Goal: Task Accomplishment & Management: Manage account settings

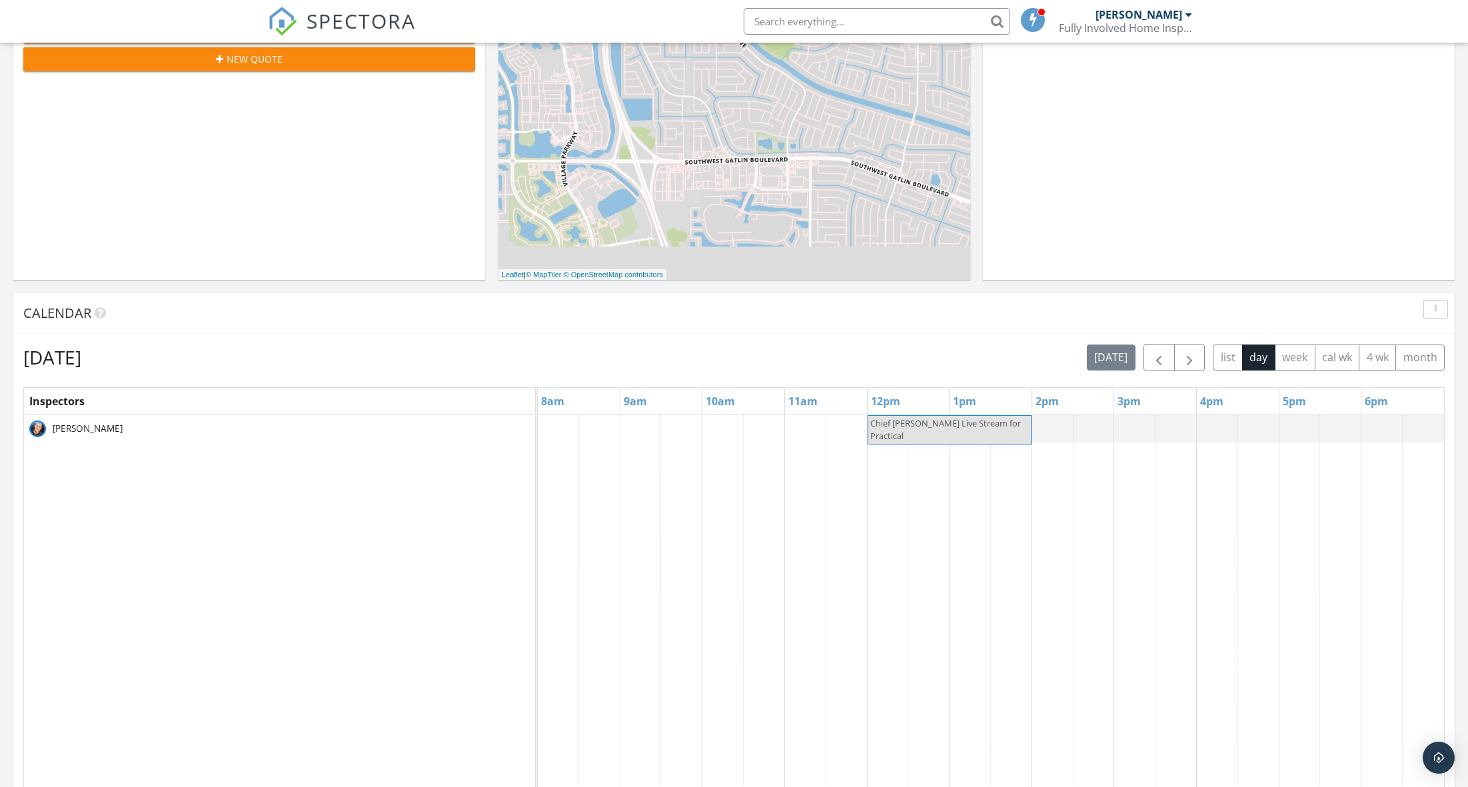
scroll to position [342, 0]
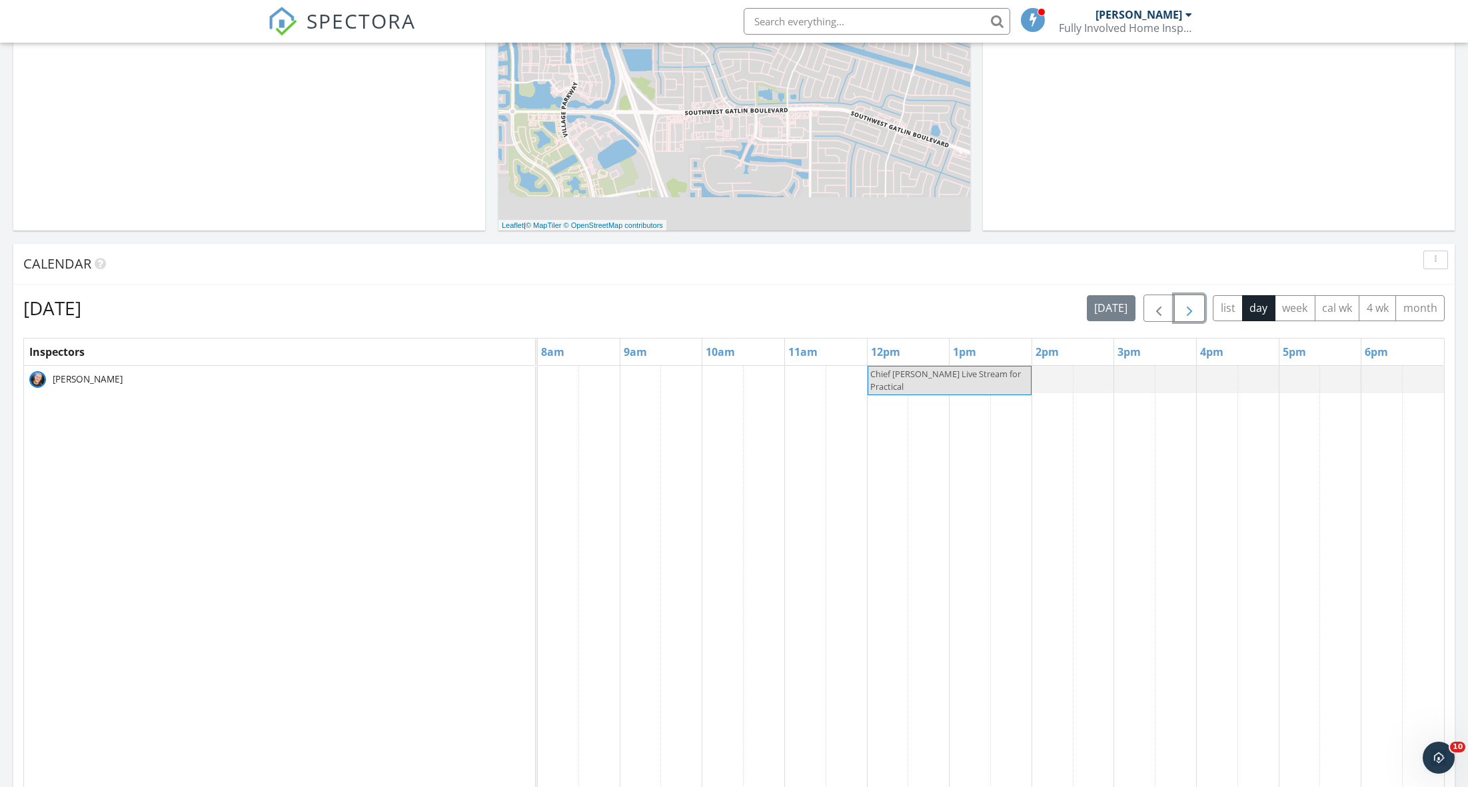
click at [1194, 310] on span "button" at bounding box center [1189, 308] width 16 height 16
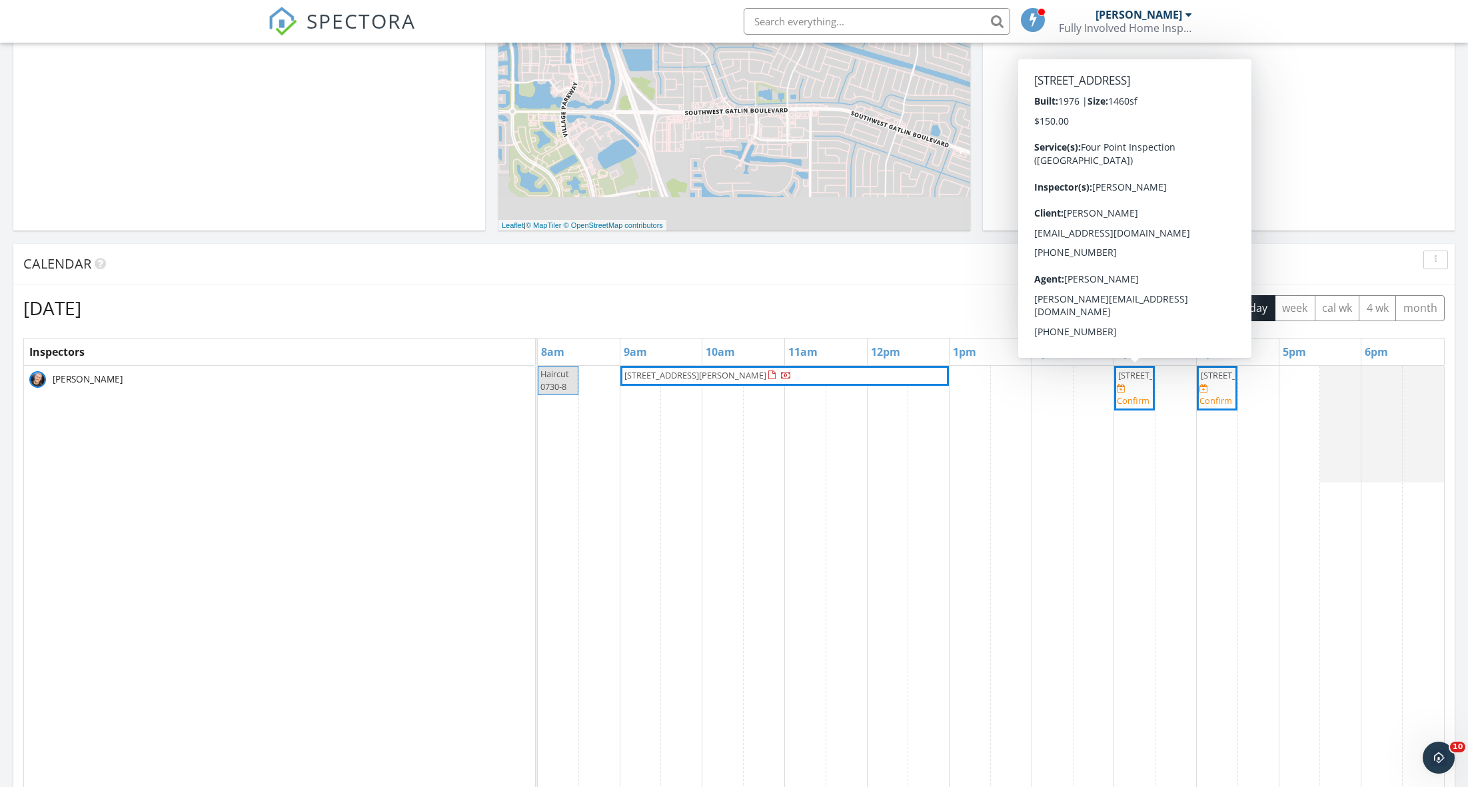
click at [1137, 381] on span "1691 Wyndcliff Dr, Wellington 33414" at bounding box center [1155, 375] width 75 height 12
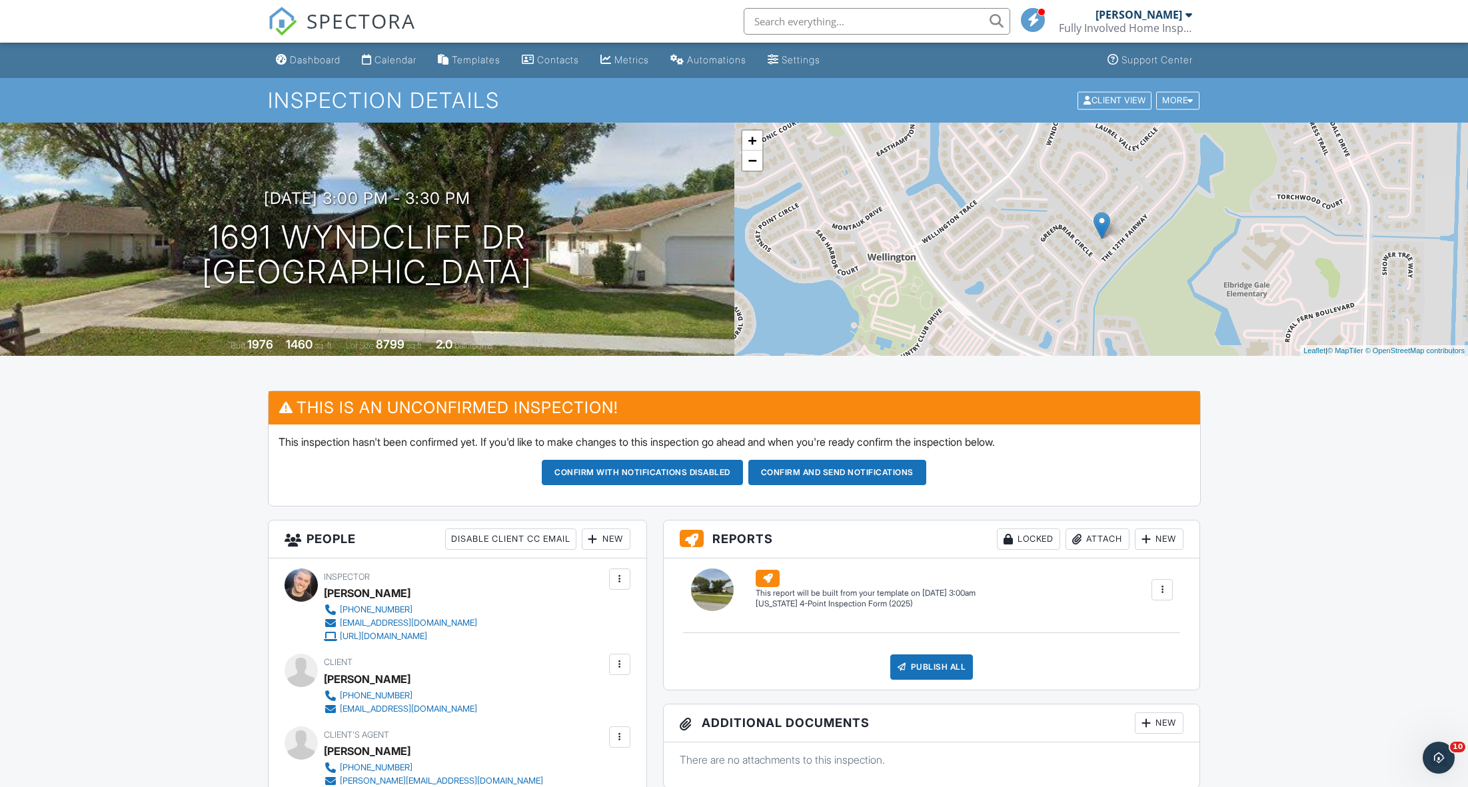
click at [652, 469] on button "Confirm with notifications disabled" at bounding box center [642, 472] width 201 height 25
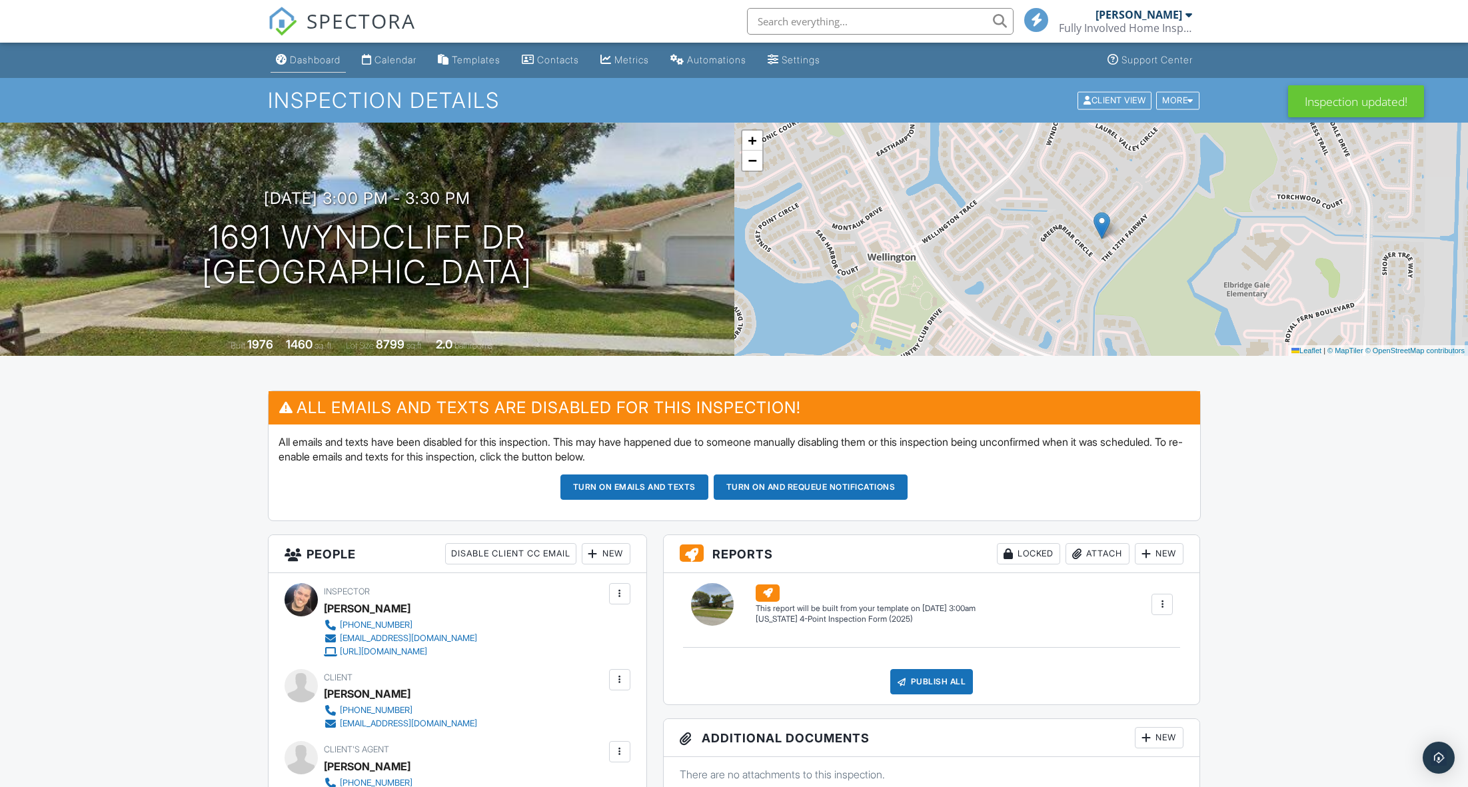
click at [314, 55] on div "Dashboard" at bounding box center [315, 59] width 51 height 11
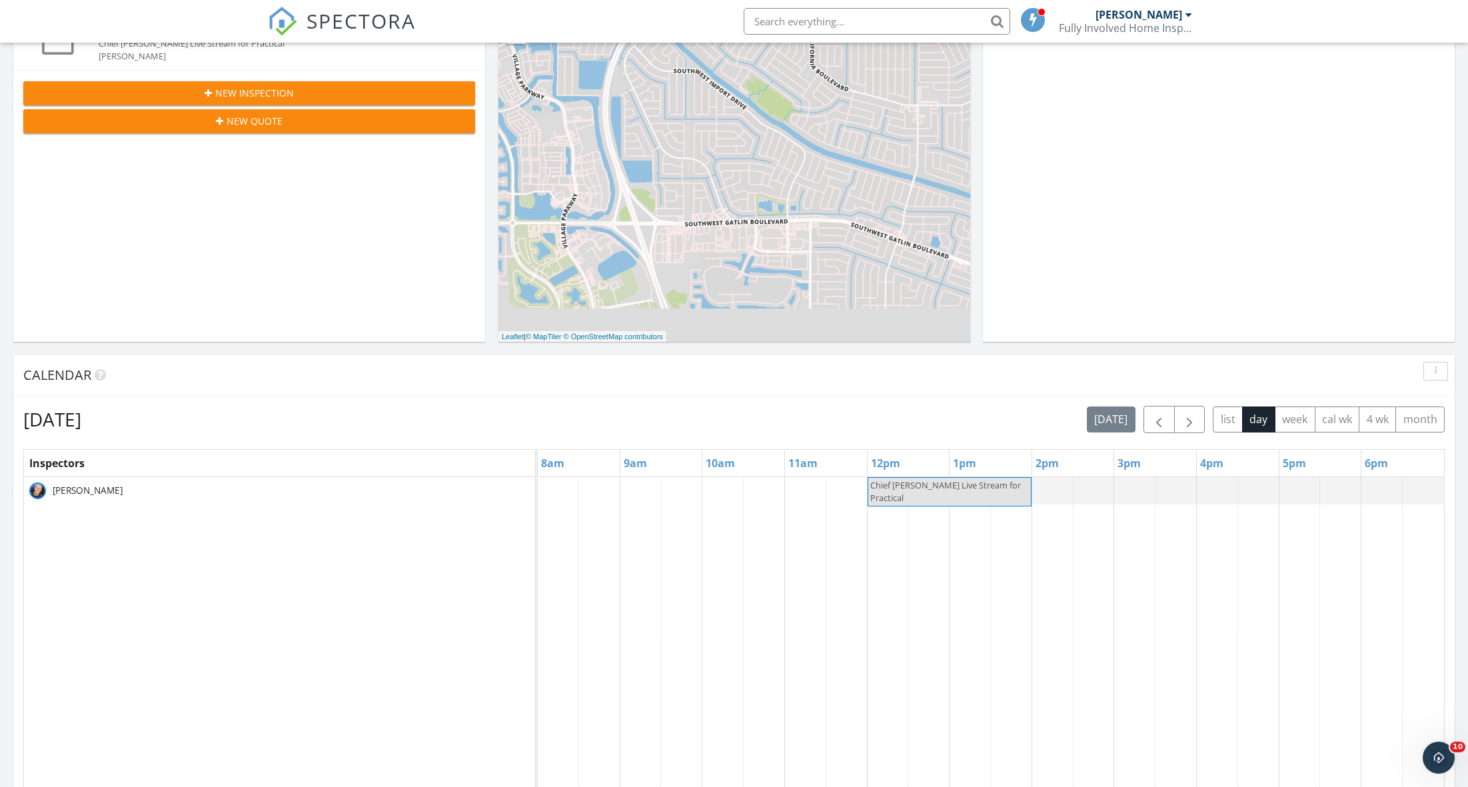
scroll to position [294, 0]
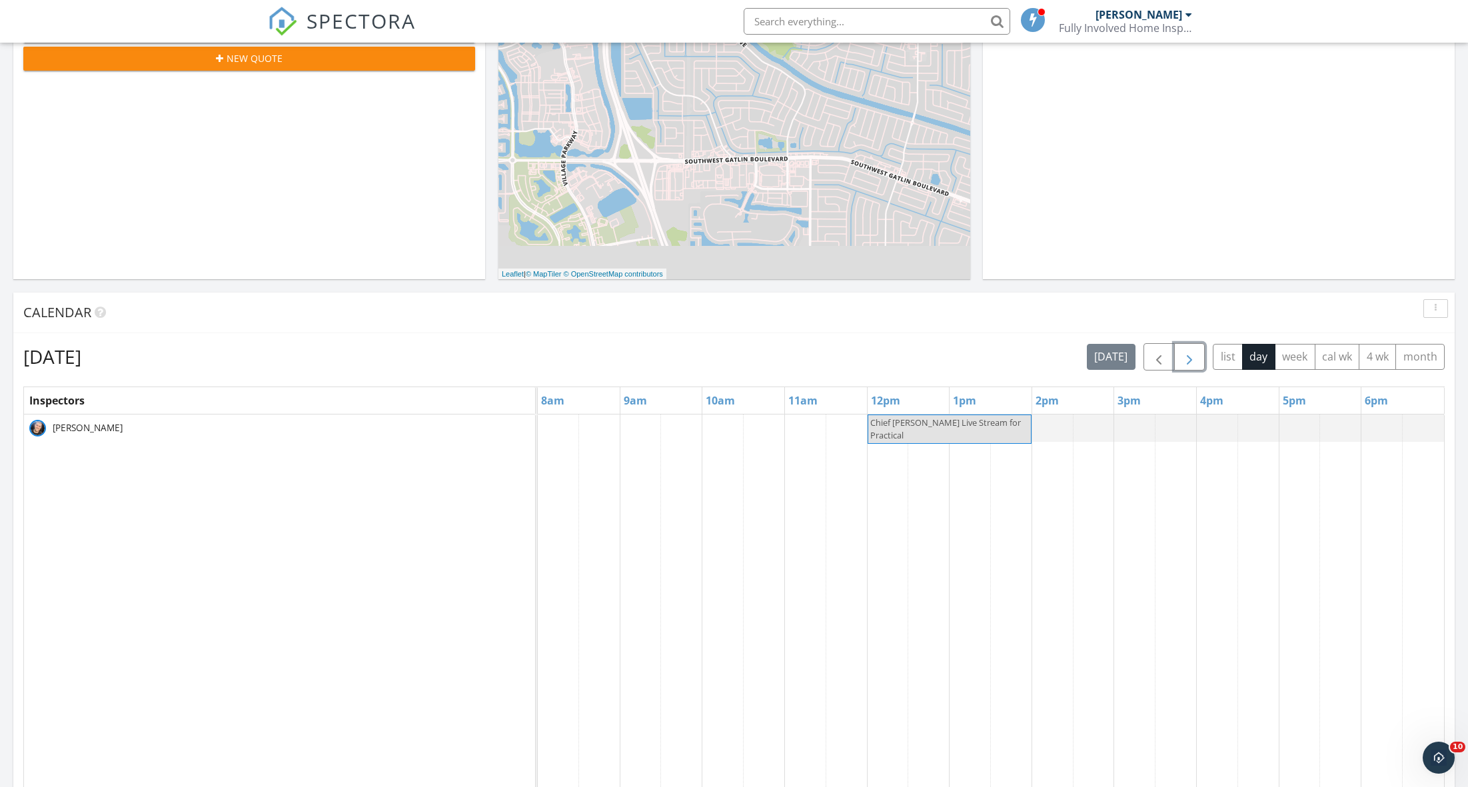
click at [1197, 362] on button "button" at bounding box center [1189, 356] width 31 height 27
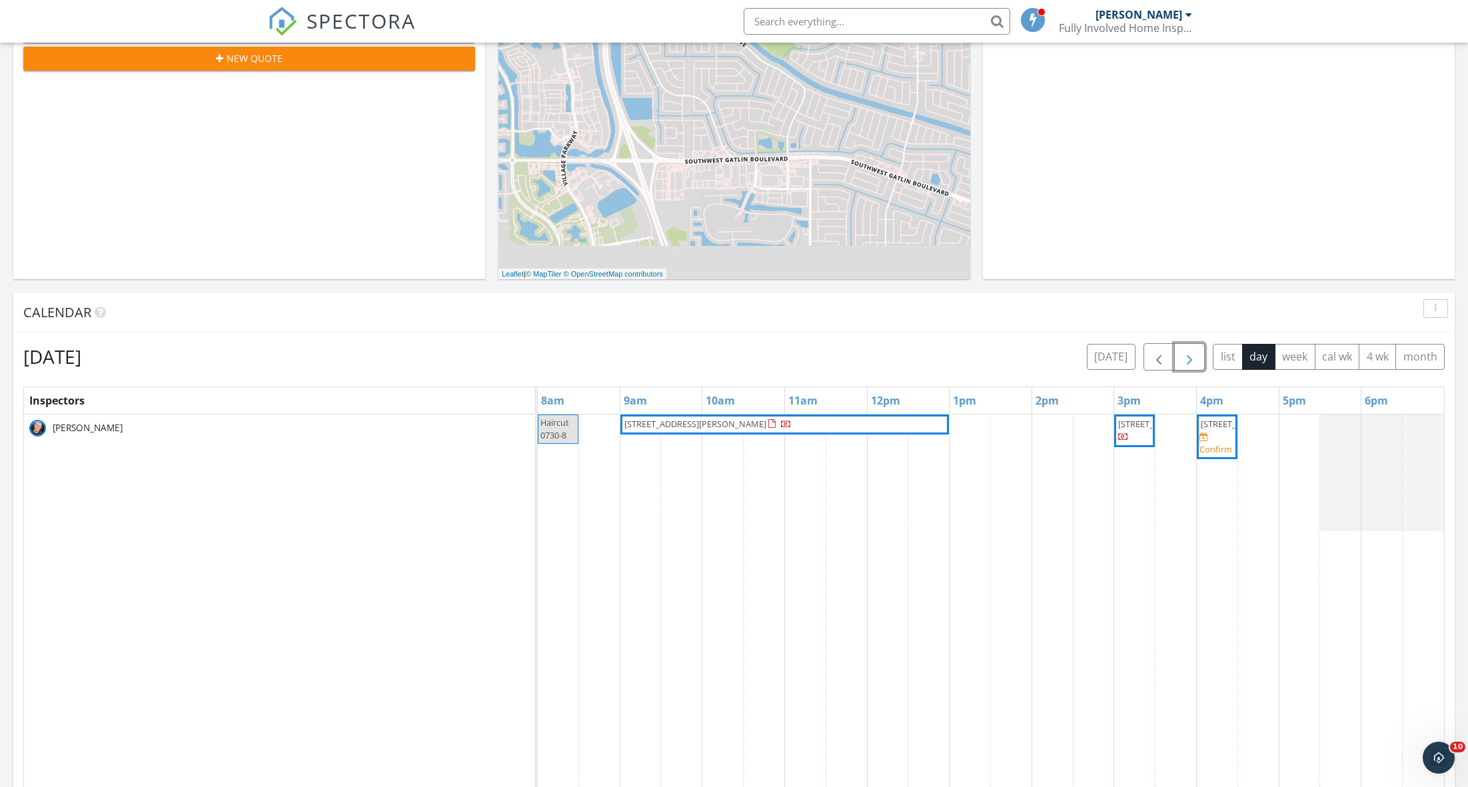
click at [1209, 430] on span "8351 SE Driftwood St, Hobe Sound 33455" at bounding box center [1238, 424] width 75 height 12
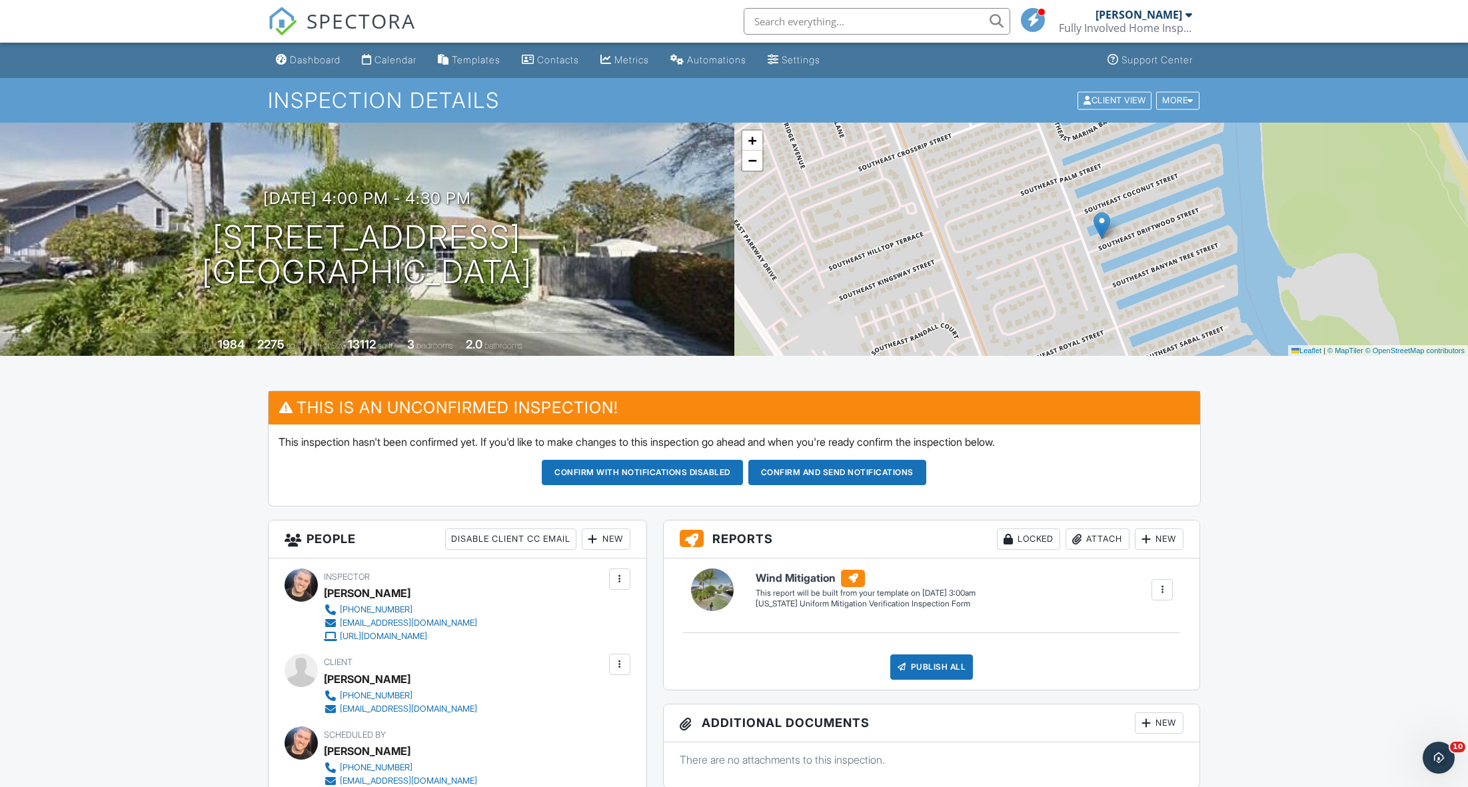
click at [690, 473] on button "Confirm with notifications disabled" at bounding box center [642, 472] width 201 height 25
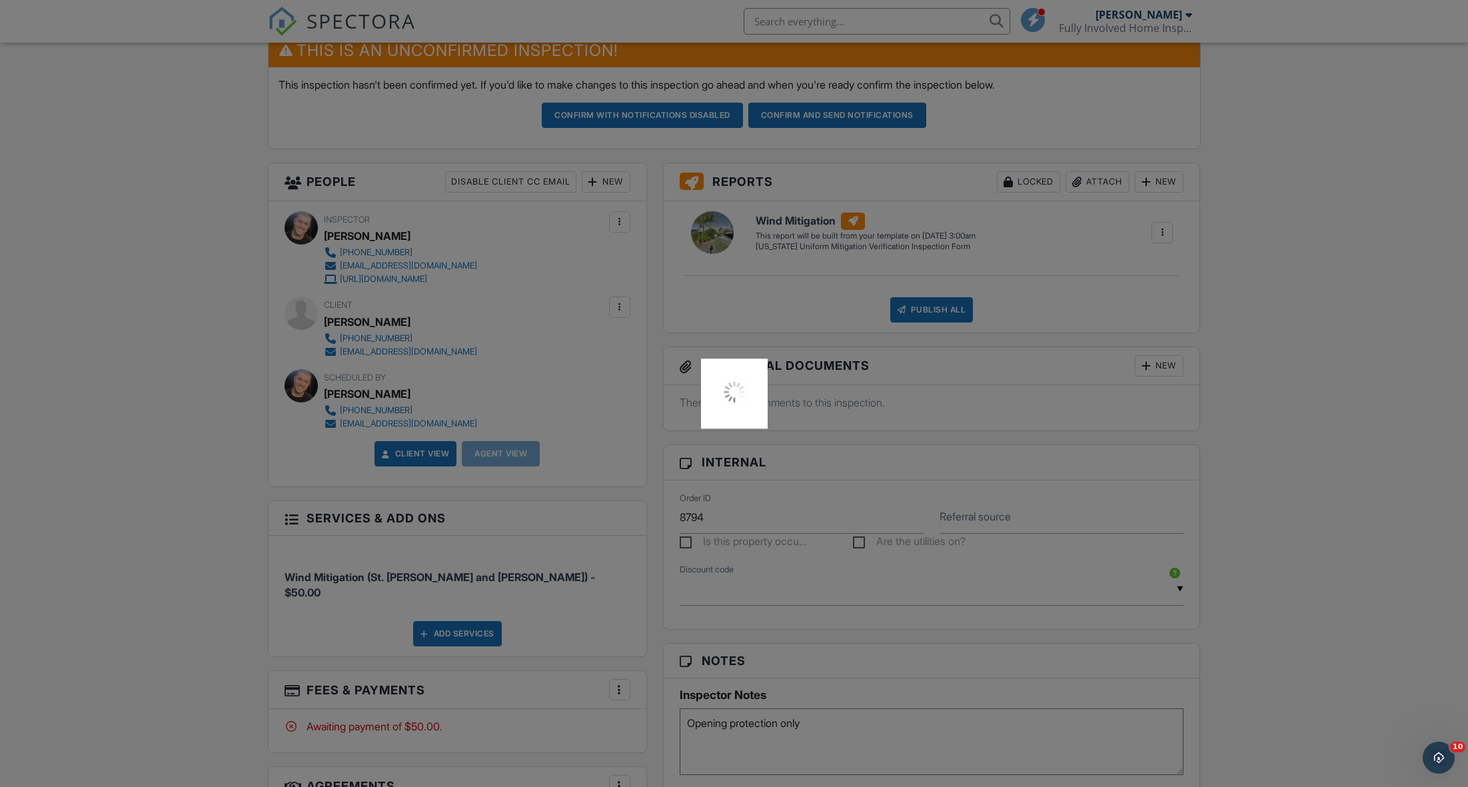
scroll to position [358, 0]
